Goal: Find specific page/section: Find specific page/section

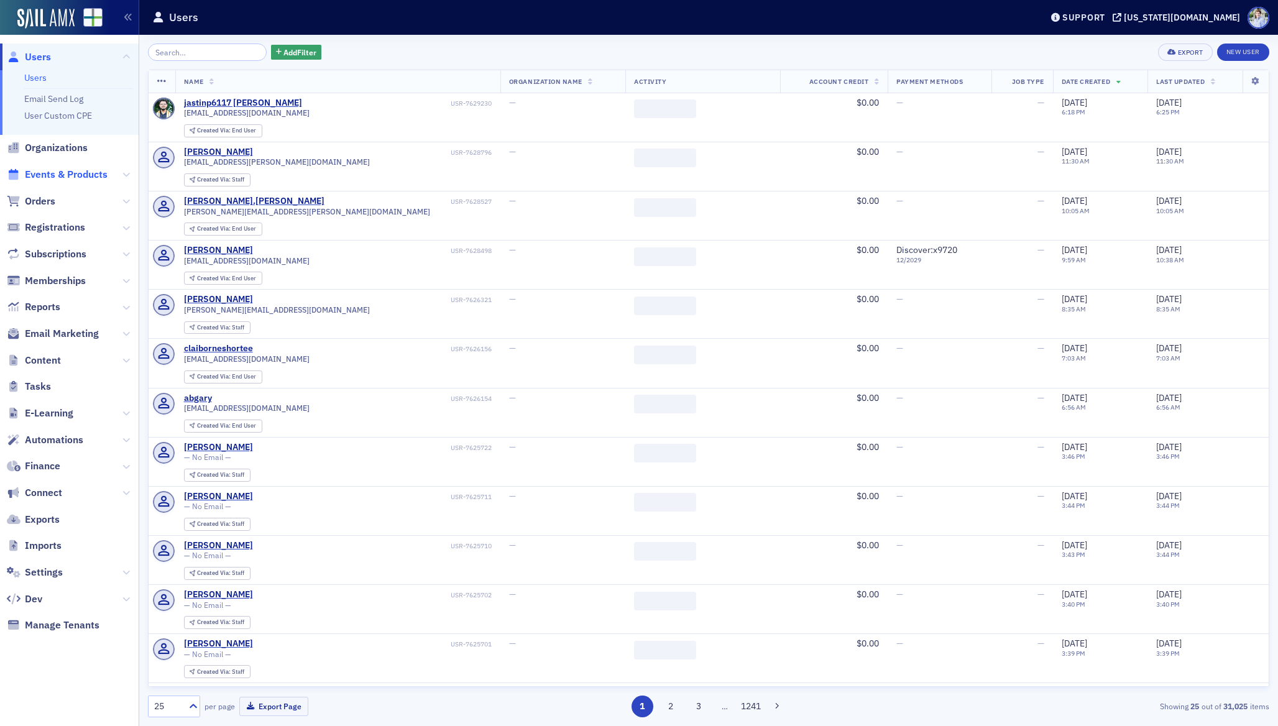
click at [77, 169] on span "Events & Products" at bounding box center [66, 175] width 83 height 14
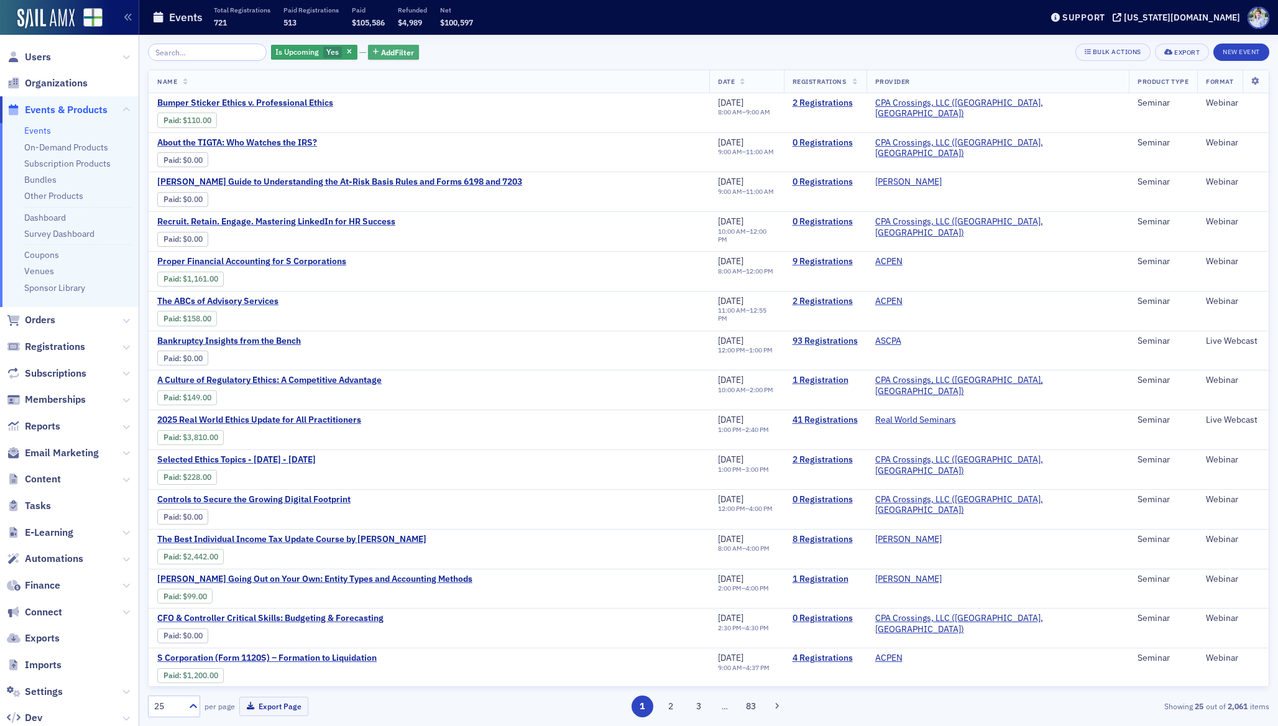
click at [381, 47] on span "Add Filter" at bounding box center [397, 52] width 33 height 11
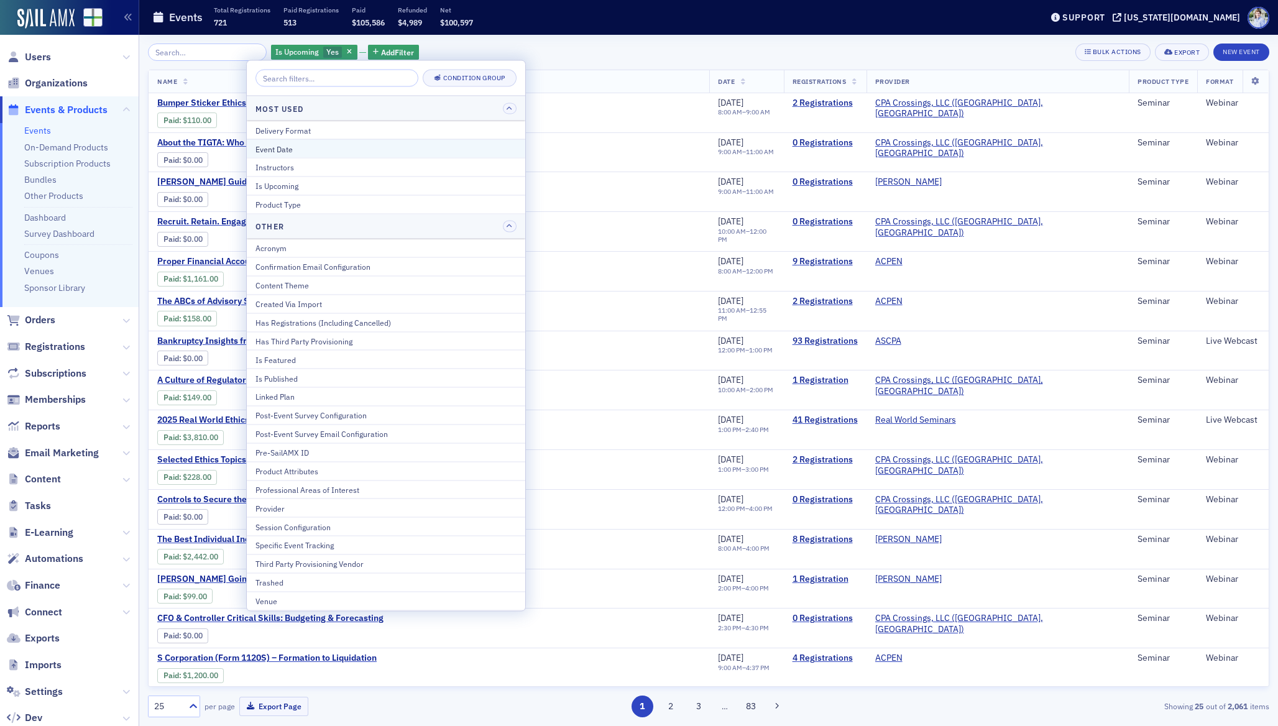
click at [314, 150] on div "Event Date" at bounding box center [386, 148] width 261 height 11
select select "8"
select select "2025"
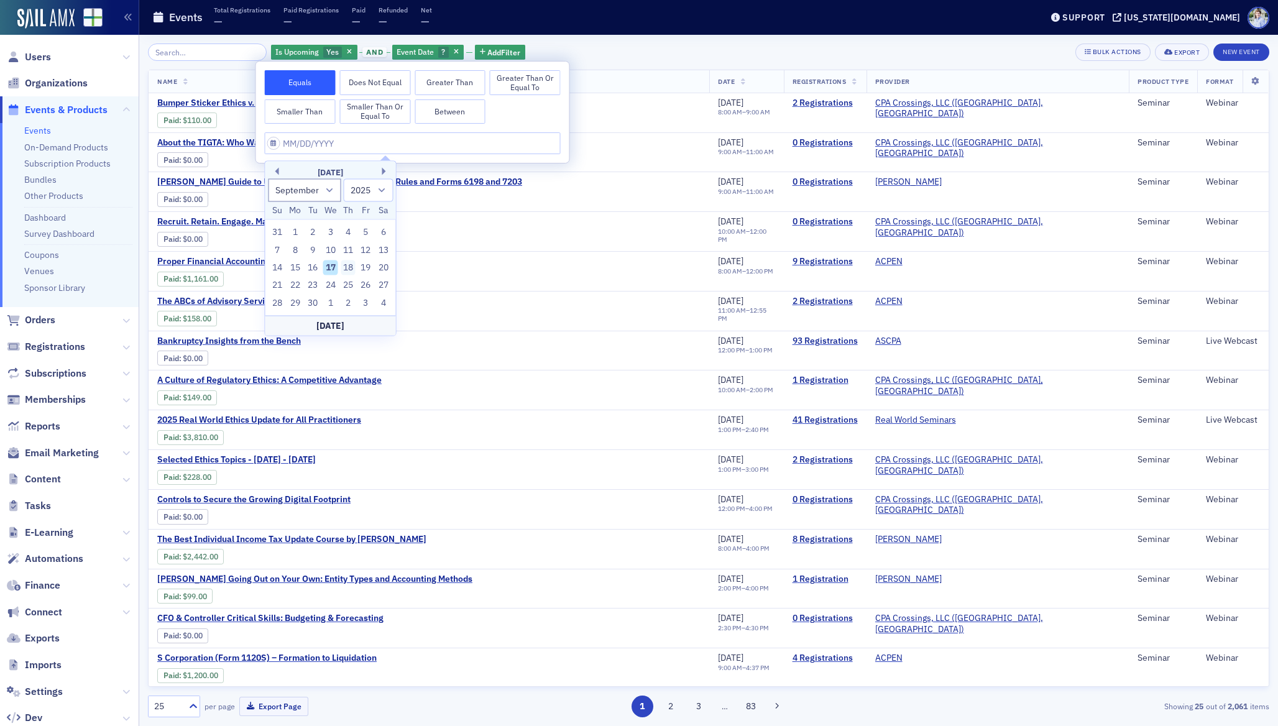
click at [349, 270] on div "18" at bounding box center [348, 268] width 15 height 15
type input "[DATE]"
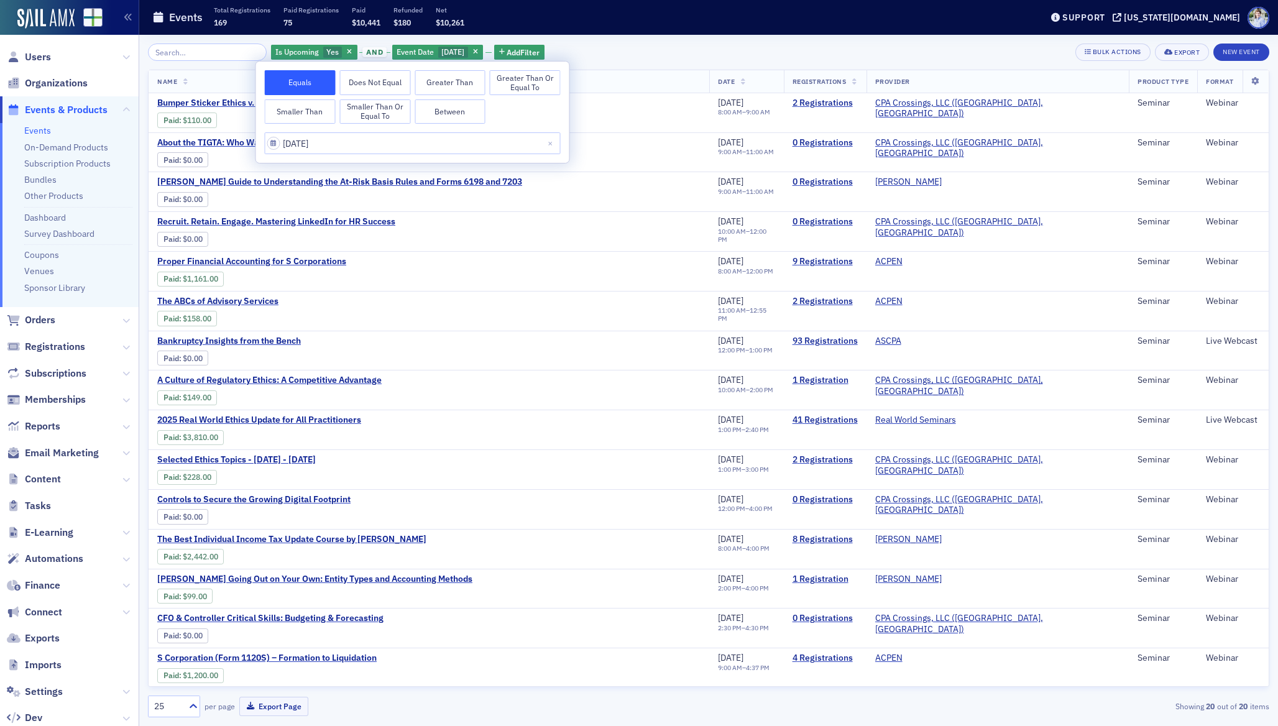
click at [558, 34] on header "Events Total Registrations 169 Paid Registrations 75 Paid $10,441 Refunded $180…" at bounding box center [708, 17] width 1139 height 35
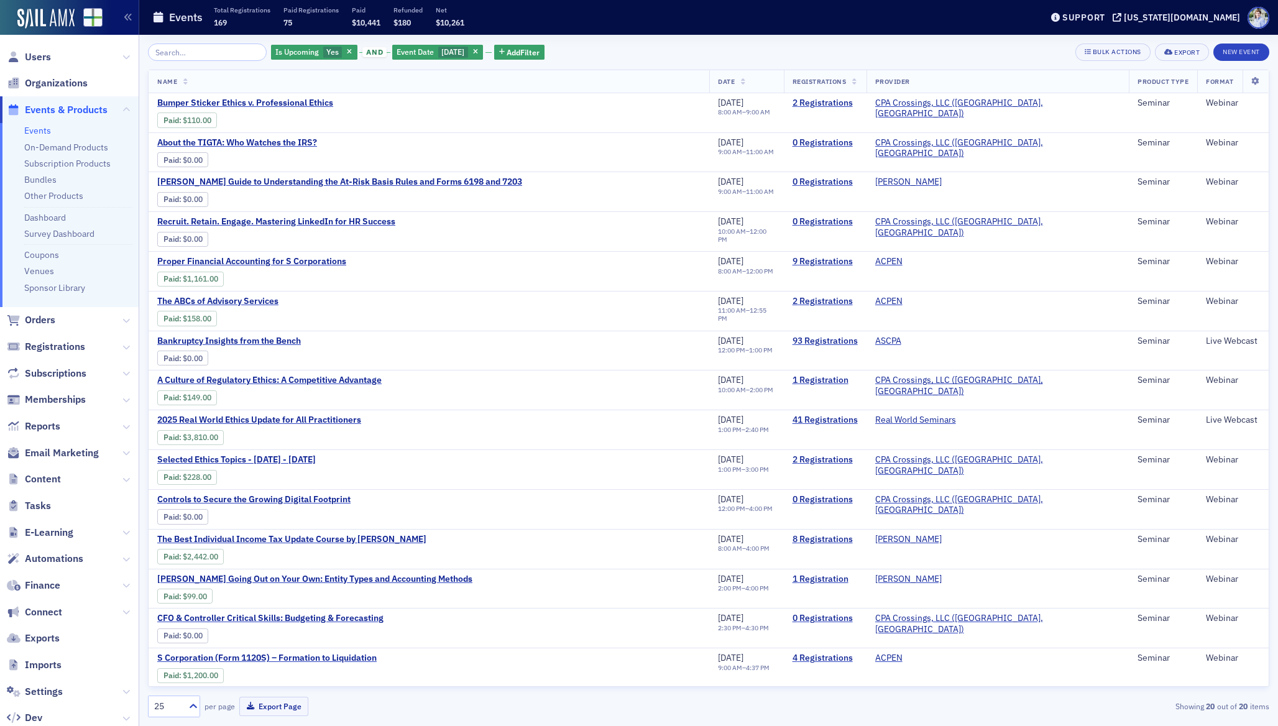
click at [783, 79] on th "Date" at bounding box center [746, 81] width 74 height 23
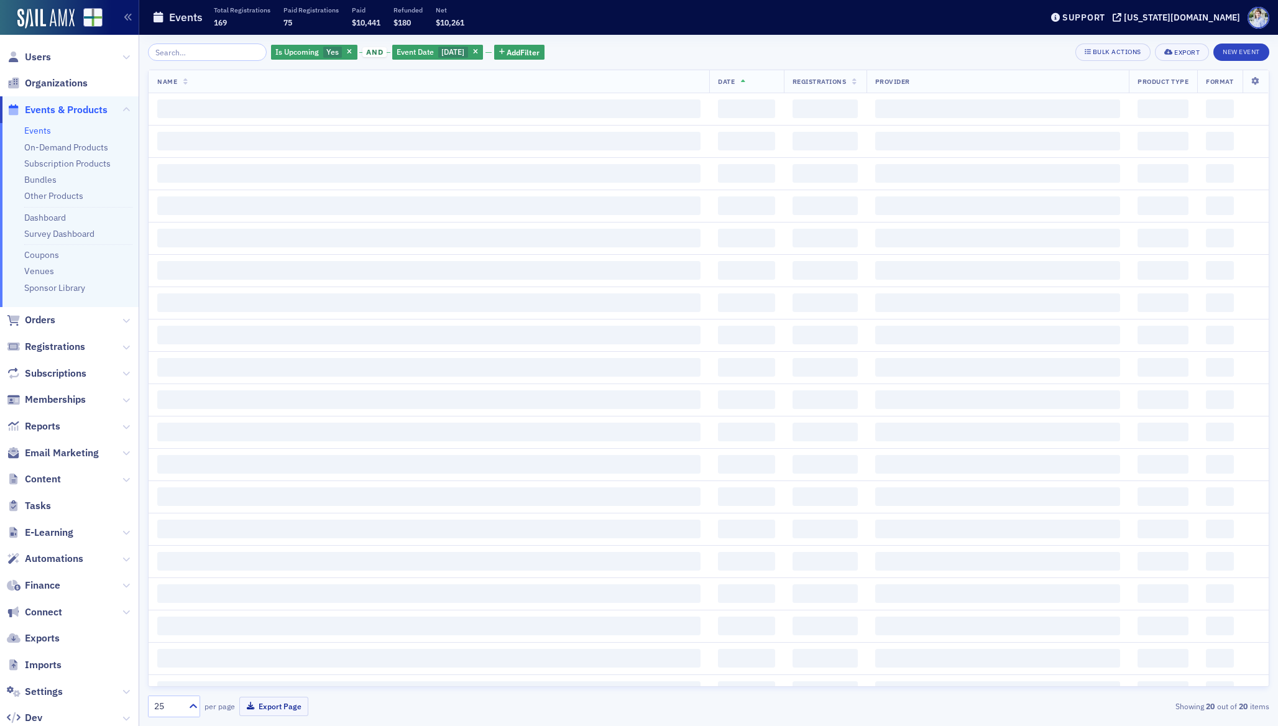
click at [783, 79] on th "Date" at bounding box center [746, 81] width 74 height 23
